Goal: Information Seeking & Learning: Learn about a topic

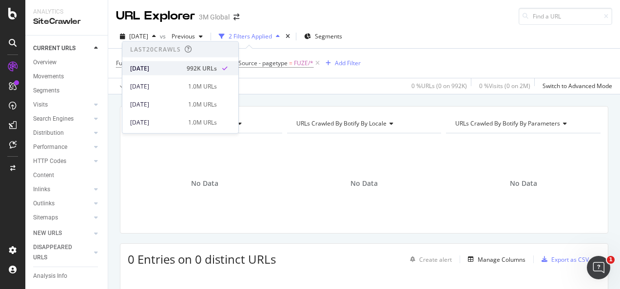
scroll to position [3, 0]
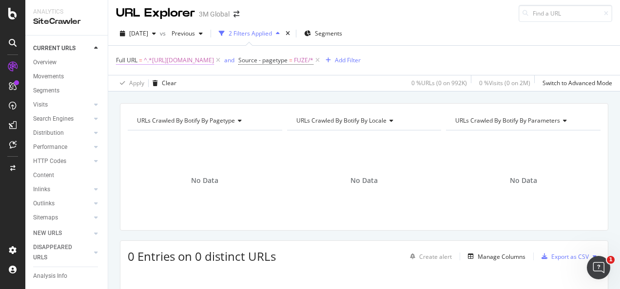
drag, startPoint x: 278, startPoint y: 83, endPoint x: 264, endPoint y: 65, distance: 22.6
click at [276, 82] on div "Apply Clear 0 % URLs ( 0 on 992K ) 0 % Visits ( 0 on 2M ) Switch to Advanced Mo…" at bounding box center [364, 83] width 512 height 16
click at [214, 60] on span "^.*https://www.3mnz.co.nz/3M/en_NZ/p/d/v000188223/.*$" at bounding box center [179, 61] width 70 height 14
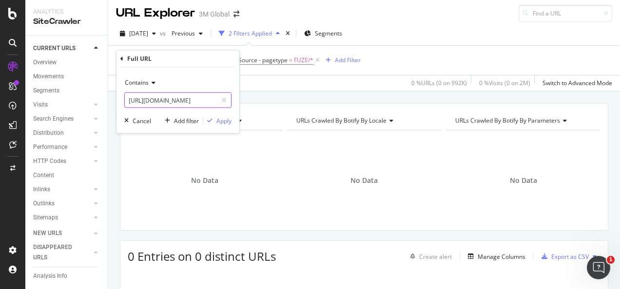
click at [223, 97] on icon at bounding box center [223, 100] width 5 height 7
click at [216, 100] on input "text" at bounding box center [178, 101] width 106 height 16
paste input "https://www.3m.co.th/3M/th_TH/electronics-th/Semi-Conductors/"
type input "https://www.3m.co.th/3M/th_TH/electronics-th/Semi-Conductors/"
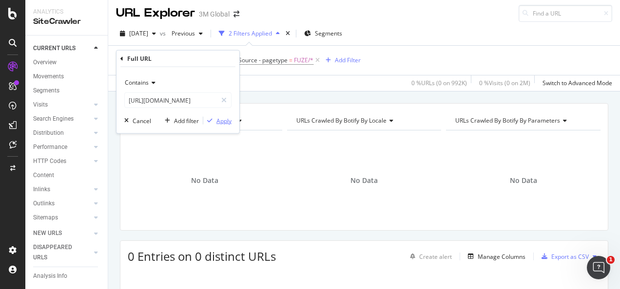
click at [221, 121] on div "Apply" at bounding box center [223, 120] width 15 height 8
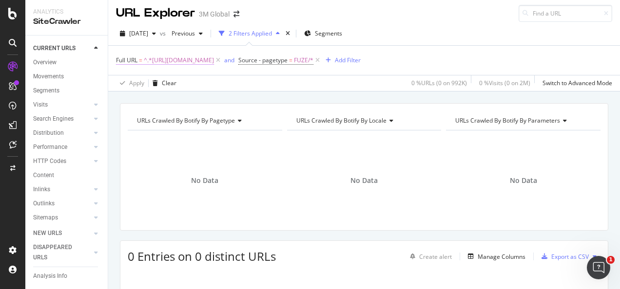
click at [214, 56] on span "^.*https://www.3m.co.th/3M/th_TH/electronics-th/Semi-Conductors/.*$" at bounding box center [179, 61] width 70 height 14
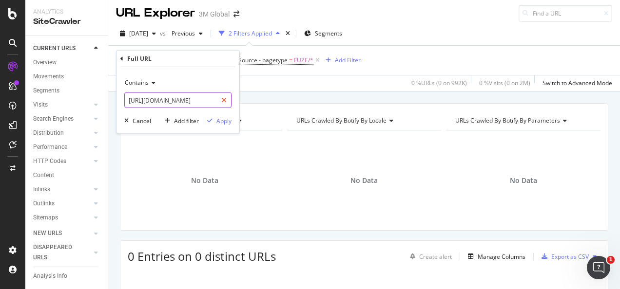
click at [221, 95] on div at bounding box center [224, 101] width 14 height 16
click at [217, 97] on input "text" at bounding box center [178, 101] width 106 height 16
paste input "https://www.3m.co.th/3M/th_TH/electronics-th/industrial-manufacturing/"
type input "https://www.3m.co.th/3M/th_TH/electronics-th/industrial-manufacturing/"
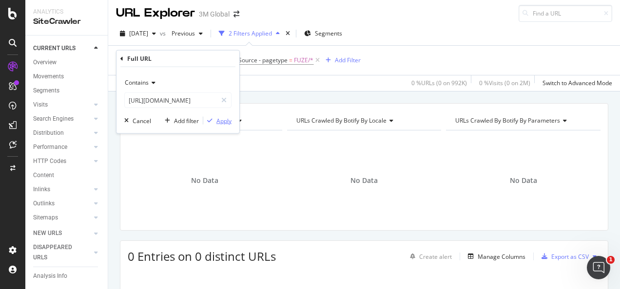
click at [217, 118] on div "Apply" at bounding box center [223, 120] width 15 height 8
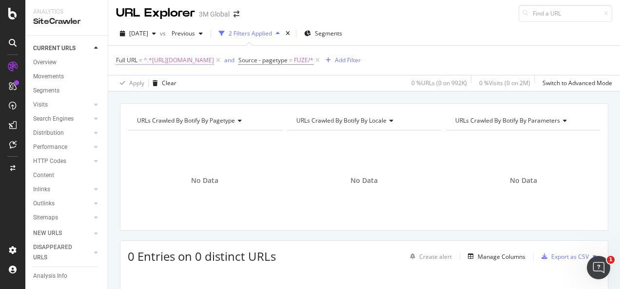
click at [214, 62] on span "^.*https://www.3m.co.th/3M/th_TH/electronics-th/industrial-manufacturing/.*$" at bounding box center [179, 61] width 70 height 14
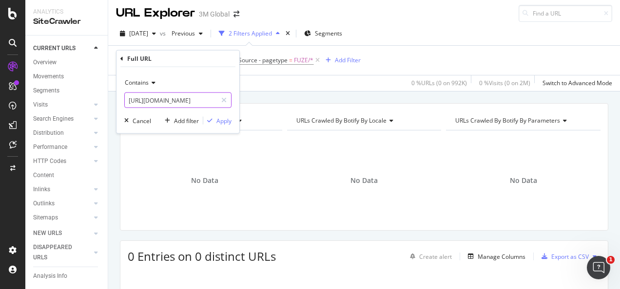
drag, startPoint x: 229, startPoint y: 99, endPoint x: 212, endPoint y: 97, distance: 16.7
click at [227, 99] on div at bounding box center [224, 101] width 14 height 16
click at [206, 98] on input "text" at bounding box center [171, 101] width 92 height 16
paste input "https://www.3m.co.th/3M/th_TH/electronics-th/consumer-electronics/"
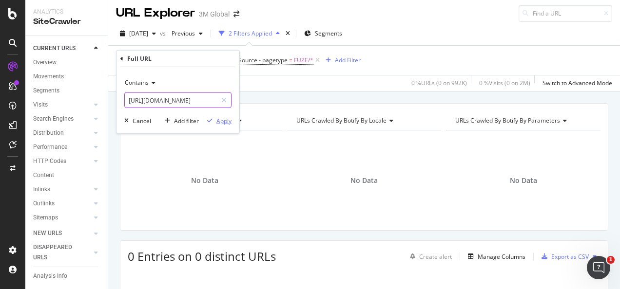
type input "https://www.3m.co.th/3M/th_TH/electronics-th/consumer-electronics/"
click at [220, 119] on div "Apply" at bounding box center [223, 120] width 15 height 8
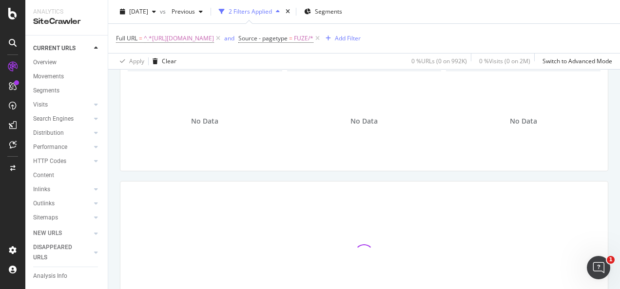
scroll to position [97, 0]
